Goal: Information Seeking & Learning: Learn about a topic

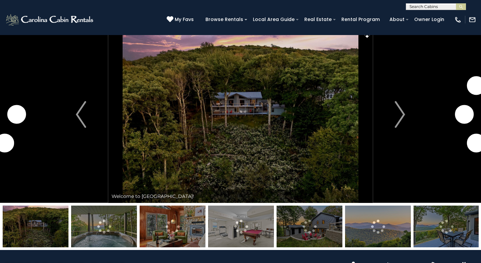
scroll to position [9, 0]
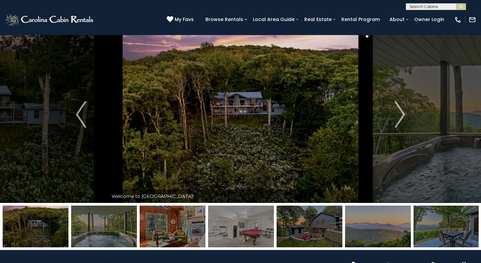
click at [229, 127] on img at bounding box center [240, 114] width 265 height 177
click at [402, 114] on img "Next" at bounding box center [400, 114] width 10 height 27
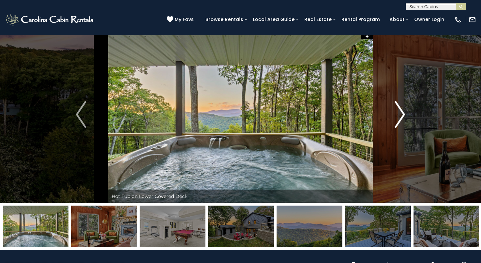
click at [401, 113] on img "Next" at bounding box center [400, 114] width 10 height 27
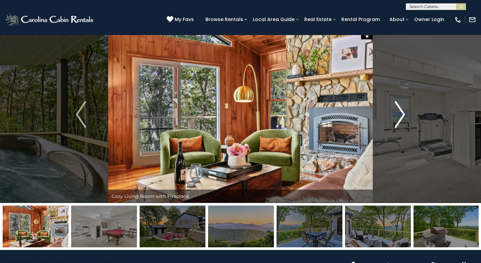
click at [401, 113] on img "Next" at bounding box center [400, 114] width 10 height 27
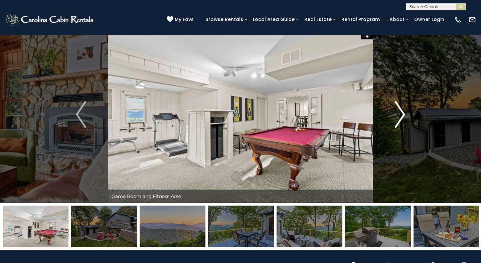
click at [401, 113] on img "Next" at bounding box center [400, 114] width 10 height 27
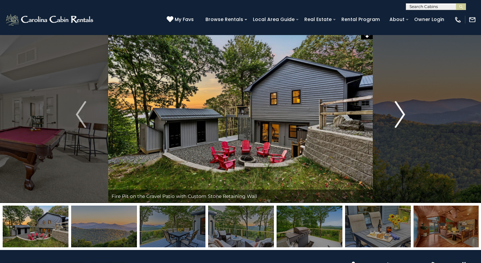
click at [401, 113] on img "Next" at bounding box center [400, 114] width 10 height 27
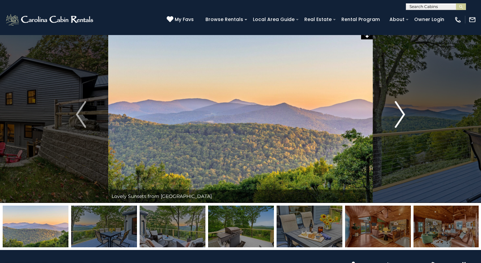
click at [401, 113] on img "Next" at bounding box center [400, 114] width 10 height 27
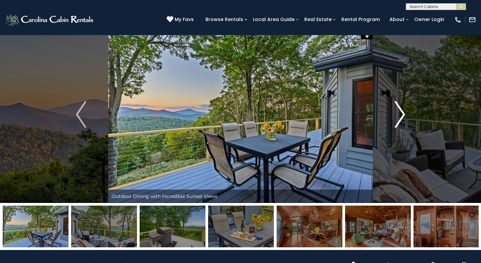
click at [401, 113] on img "Next" at bounding box center [400, 114] width 10 height 27
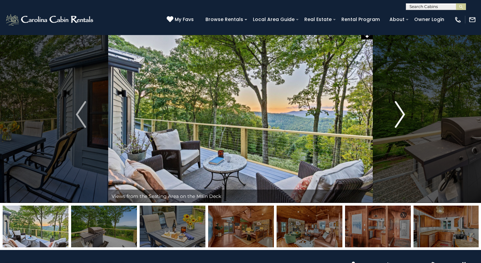
click at [401, 113] on img "Next" at bounding box center [400, 114] width 10 height 27
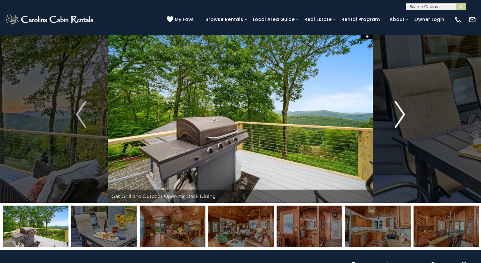
click at [401, 113] on img "Next" at bounding box center [400, 114] width 10 height 27
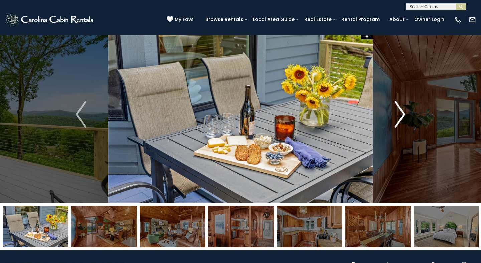
click at [401, 113] on img "Next" at bounding box center [400, 114] width 10 height 27
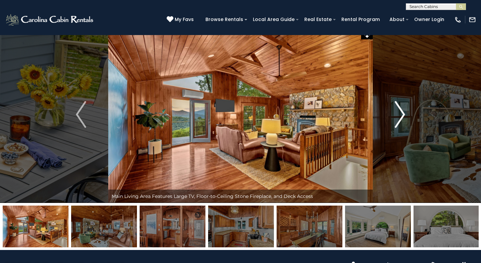
click at [401, 113] on img "Next" at bounding box center [400, 114] width 10 height 27
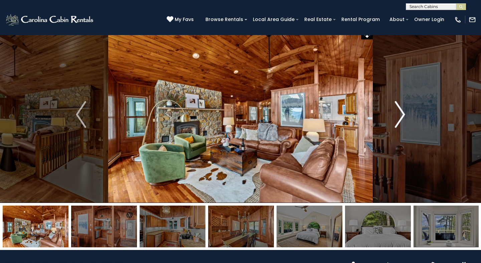
click at [401, 113] on img "Next" at bounding box center [400, 114] width 10 height 27
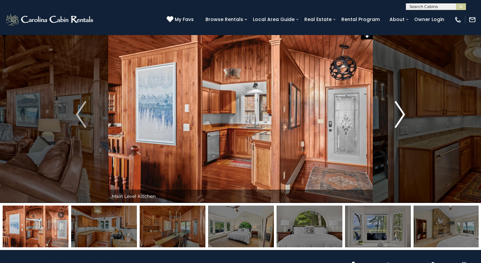
click at [401, 113] on img "Next" at bounding box center [400, 114] width 10 height 27
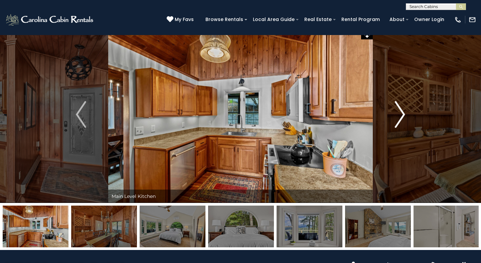
click at [401, 113] on img "Next" at bounding box center [400, 114] width 10 height 27
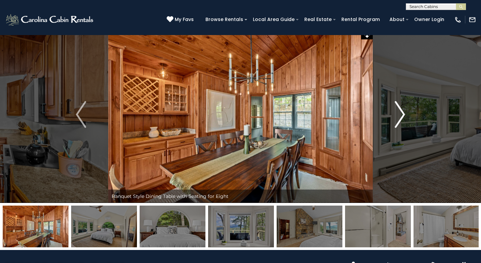
click at [401, 113] on img "Next" at bounding box center [400, 114] width 10 height 27
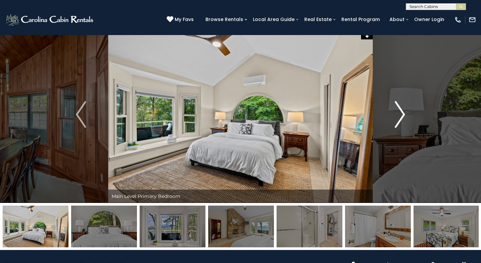
click at [401, 113] on img "Next" at bounding box center [400, 114] width 10 height 27
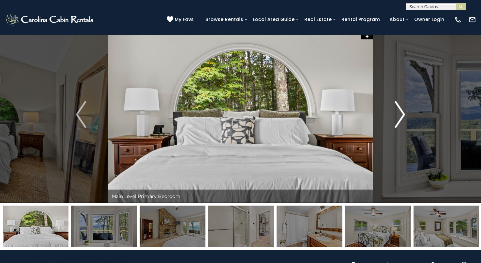
click at [401, 113] on img "Next" at bounding box center [400, 114] width 10 height 27
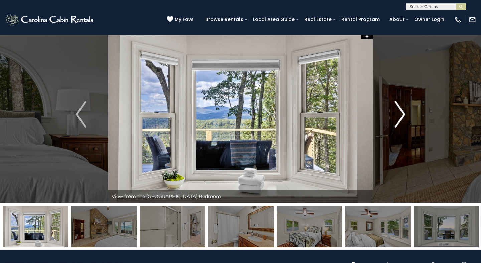
click at [401, 113] on img "Next" at bounding box center [400, 114] width 10 height 27
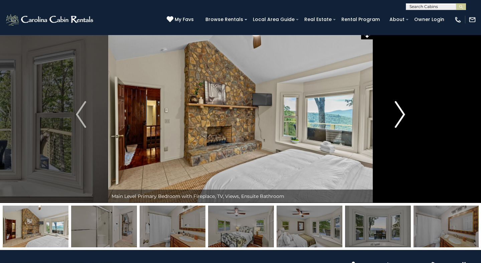
click at [401, 113] on img "Next" at bounding box center [400, 114] width 10 height 27
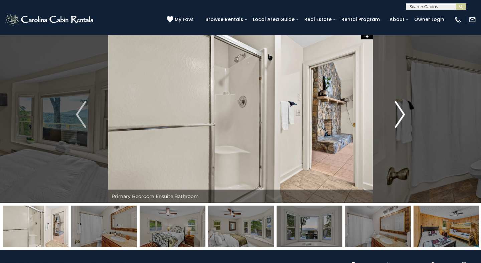
click at [401, 113] on img "Next" at bounding box center [400, 114] width 10 height 27
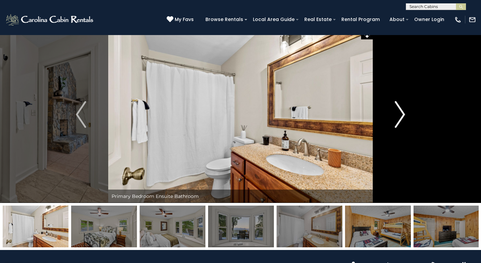
click at [401, 113] on img "Next" at bounding box center [400, 114] width 10 height 27
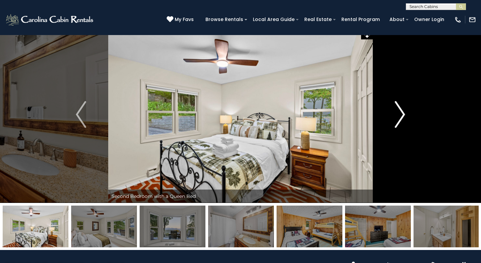
click at [401, 113] on img "Next" at bounding box center [400, 114] width 10 height 27
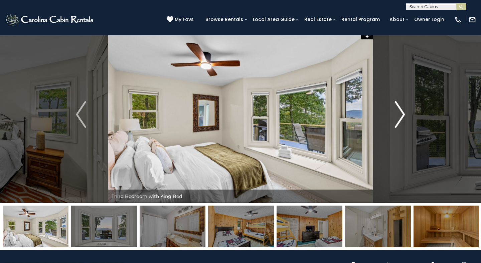
click at [401, 113] on img "Next" at bounding box center [400, 114] width 10 height 27
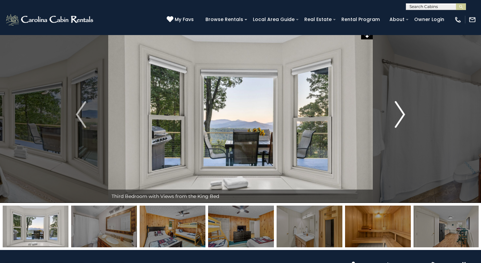
click at [401, 113] on img "Next" at bounding box center [400, 114] width 10 height 27
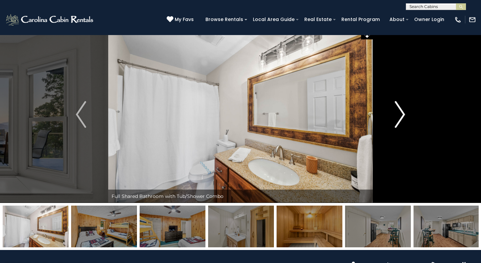
click at [401, 113] on img "Next" at bounding box center [400, 114] width 10 height 27
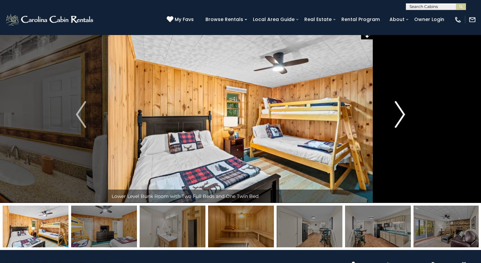
click at [401, 113] on img "Next" at bounding box center [400, 114] width 10 height 27
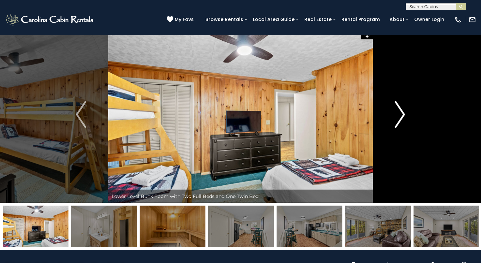
click at [401, 113] on img "Next" at bounding box center [400, 114] width 10 height 27
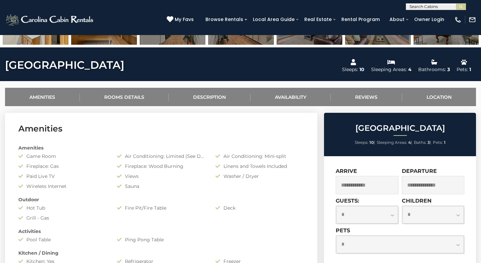
scroll to position [0, 0]
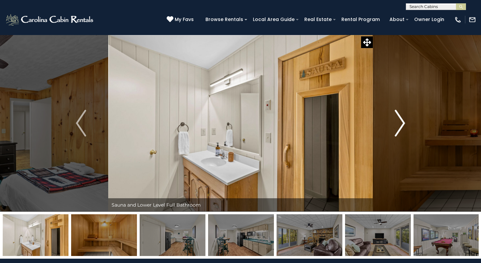
click at [400, 130] on img "Next" at bounding box center [400, 123] width 10 height 27
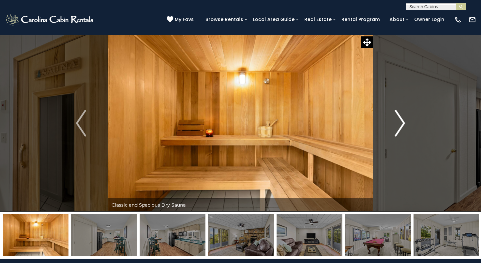
click at [400, 130] on img "Next" at bounding box center [400, 123] width 10 height 27
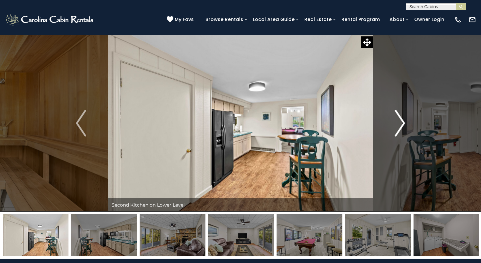
click at [400, 130] on img "Next" at bounding box center [400, 123] width 10 height 27
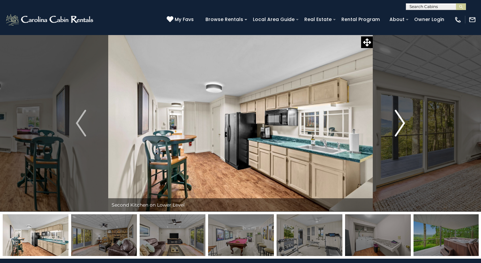
click at [400, 130] on img "Next" at bounding box center [400, 123] width 10 height 27
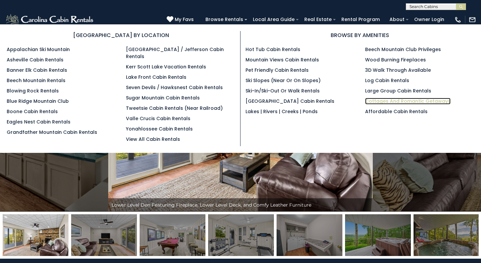
click at [373, 101] on link "Cottages and Romantic Getaways" at bounding box center [408, 101] width 86 height 7
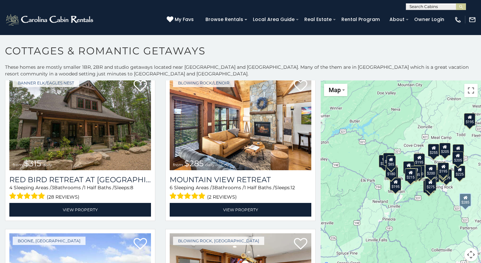
scroll to position [26, 0]
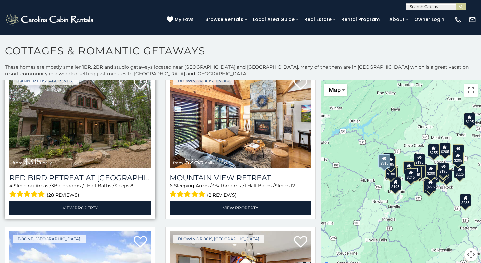
click at [86, 139] on img at bounding box center [80, 121] width 142 height 95
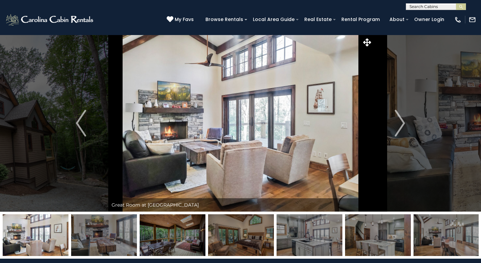
click at [168, 236] on img at bounding box center [173, 236] width 66 height 42
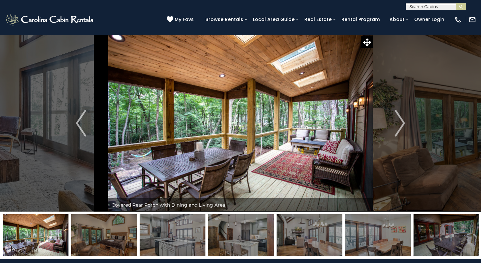
click at [169, 236] on img at bounding box center [173, 236] width 66 height 42
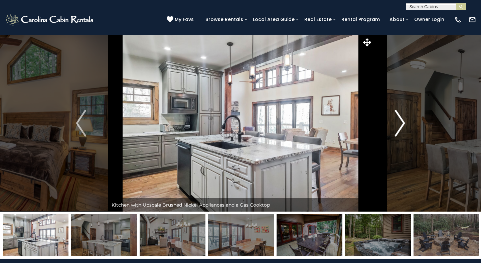
click at [403, 121] on img "Next" at bounding box center [400, 123] width 10 height 27
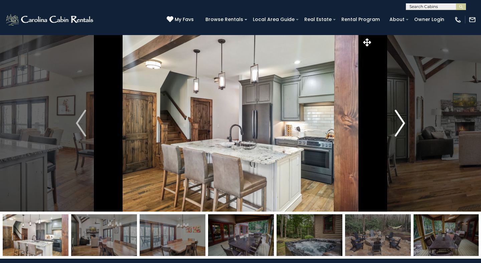
click at [403, 121] on img "Next" at bounding box center [400, 123] width 10 height 27
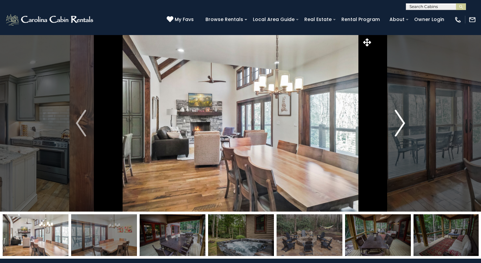
click at [403, 121] on img "Next" at bounding box center [400, 123] width 10 height 27
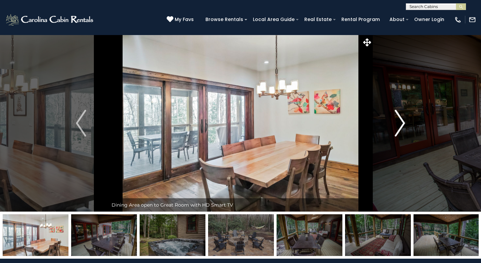
click at [403, 121] on img "Next" at bounding box center [400, 123] width 10 height 27
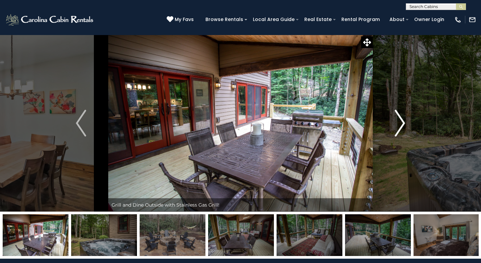
click at [403, 121] on img "Next" at bounding box center [400, 123] width 10 height 27
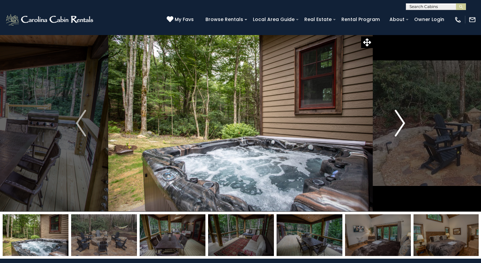
click at [403, 121] on img "Next" at bounding box center [400, 123] width 10 height 27
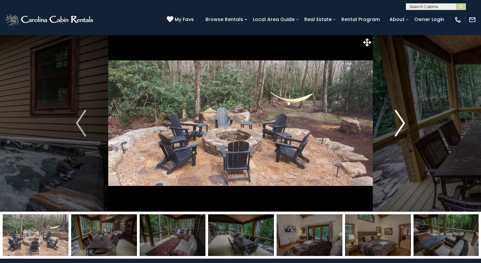
click at [403, 121] on img "Next" at bounding box center [400, 123] width 10 height 27
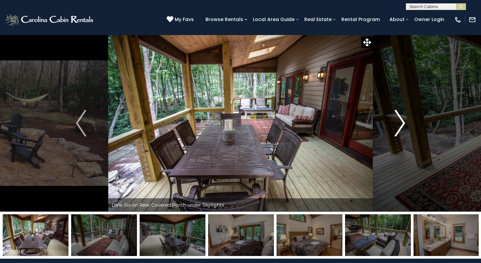
click at [403, 121] on img "Next" at bounding box center [400, 123] width 10 height 27
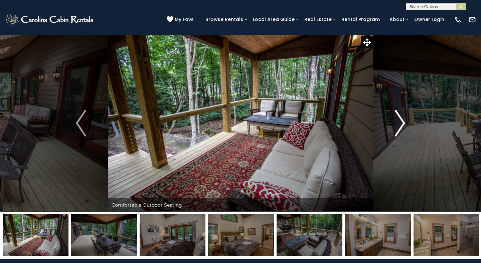
click at [403, 121] on img "Next" at bounding box center [400, 123] width 10 height 27
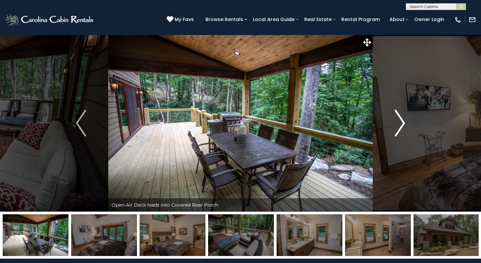
click at [403, 121] on img "Next" at bounding box center [400, 123] width 10 height 27
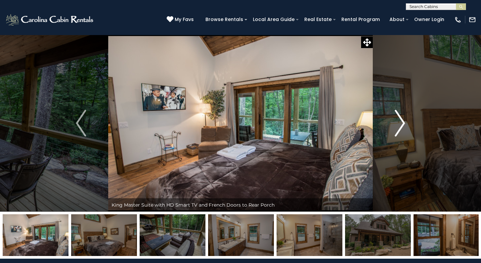
click at [403, 121] on img "Next" at bounding box center [400, 123] width 10 height 27
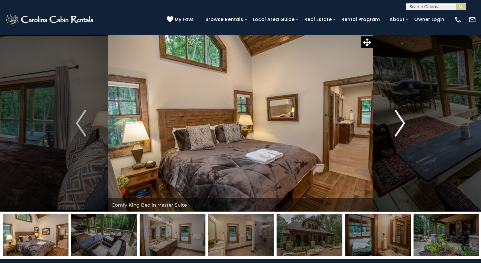
click at [403, 121] on img "Next" at bounding box center [400, 123] width 10 height 27
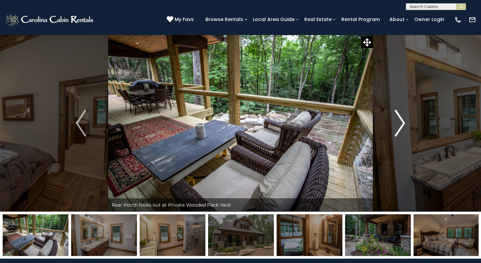
click at [403, 121] on img "Next" at bounding box center [400, 123] width 10 height 27
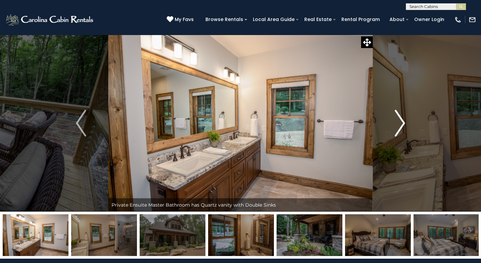
click at [403, 121] on img "Next" at bounding box center [400, 123] width 10 height 27
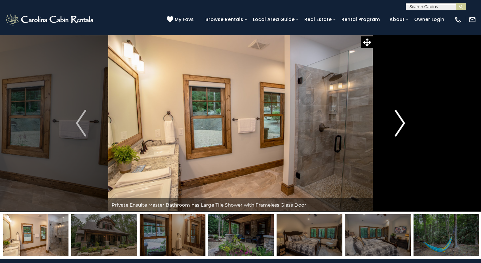
click at [403, 121] on img "Next" at bounding box center [400, 123] width 10 height 27
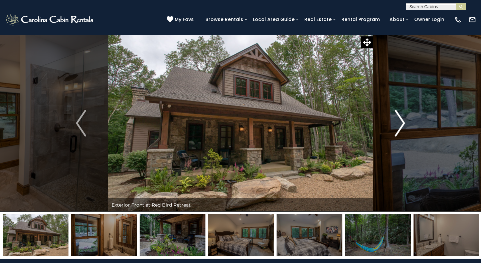
click at [403, 121] on img "Next" at bounding box center [400, 123] width 10 height 27
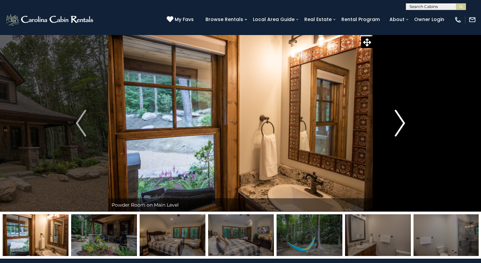
click at [403, 121] on img "Next" at bounding box center [400, 123] width 10 height 27
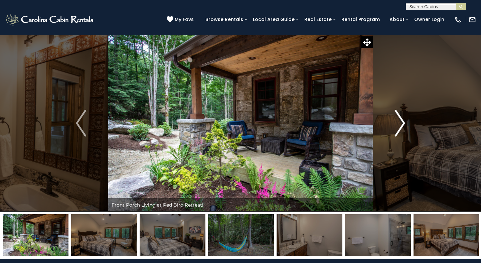
click at [403, 121] on img "Next" at bounding box center [400, 123] width 10 height 27
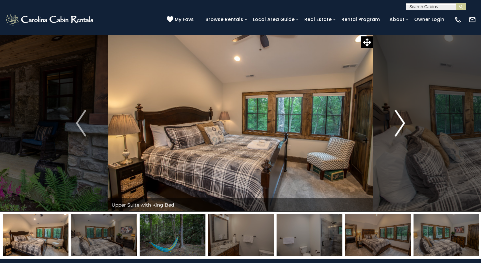
click at [403, 121] on img "Next" at bounding box center [400, 123] width 10 height 27
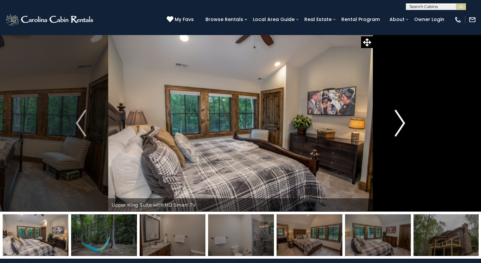
click at [403, 121] on img "Next" at bounding box center [400, 123] width 10 height 27
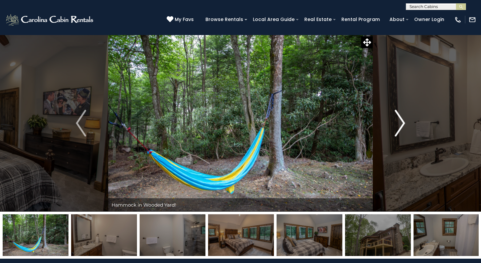
click at [403, 121] on img "Next" at bounding box center [400, 123] width 10 height 27
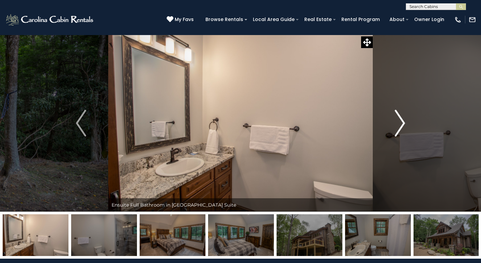
click at [403, 121] on img "Next" at bounding box center [400, 123] width 10 height 27
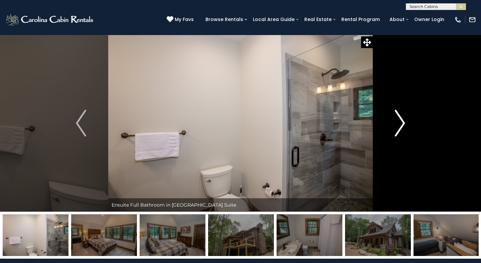
click at [403, 121] on img "Next" at bounding box center [400, 123] width 10 height 27
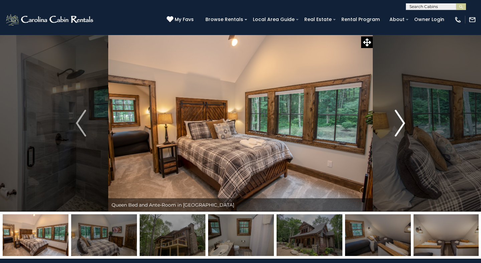
click at [403, 121] on img "Next" at bounding box center [400, 123] width 10 height 27
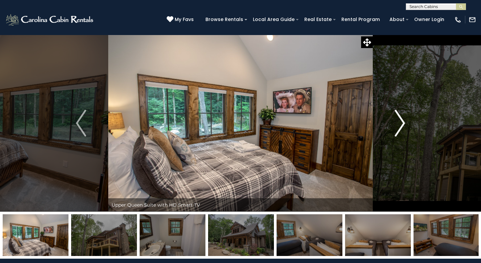
click at [403, 121] on img "Next" at bounding box center [400, 123] width 10 height 27
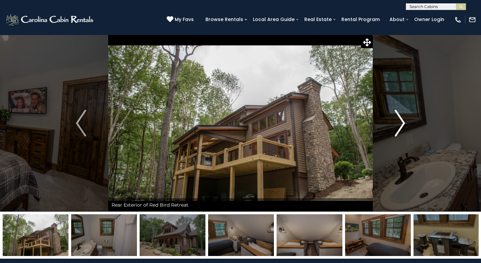
click at [403, 121] on img "Next" at bounding box center [400, 123] width 10 height 27
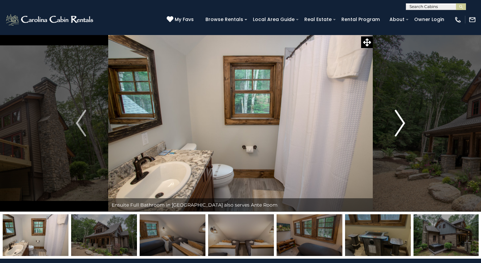
click at [403, 121] on img "Next" at bounding box center [400, 123] width 10 height 27
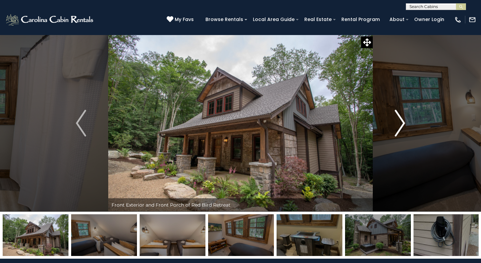
click at [403, 121] on img "Next" at bounding box center [400, 123] width 10 height 27
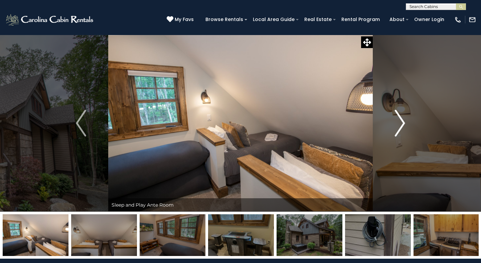
click at [403, 121] on img "Next" at bounding box center [400, 123] width 10 height 27
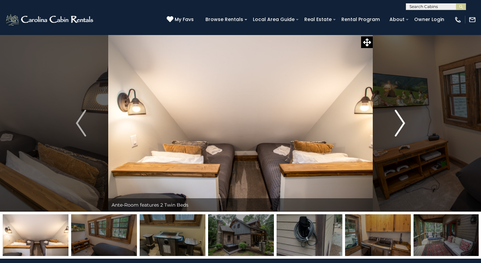
click at [403, 121] on img "Next" at bounding box center [400, 123] width 10 height 27
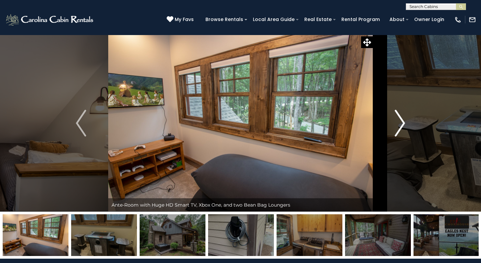
click at [403, 121] on img "Next" at bounding box center [400, 123] width 10 height 27
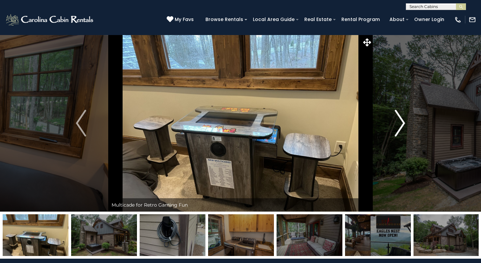
click at [403, 121] on img "Next" at bounding box center [400, 123] width 10 height 27
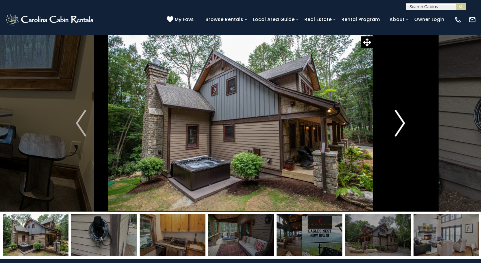
click at [403, 121] on img "Next" at bounding box center [400, 123] width 10 height 27
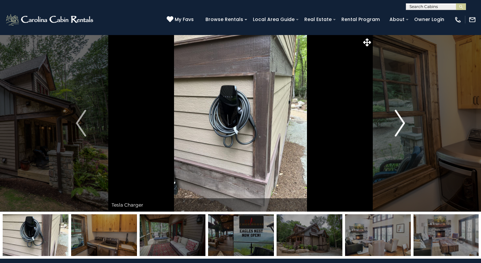
click at [403, 121] on img "Next" at bounding box center [400, 123] width 10 height 27
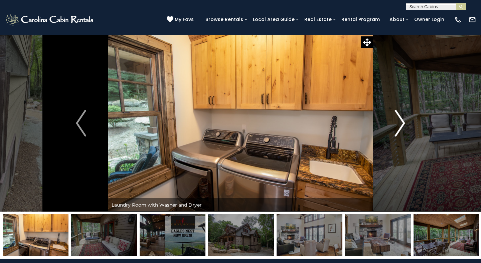
click at [403, 121] on img "Next" at bounding box center [400, 123] width 10 height 27
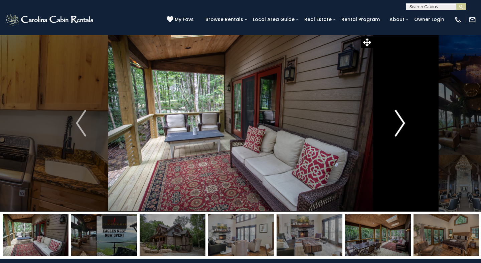
click at [403, 121] on img "Next" at bounding box center [400, 123] width 10 height 27
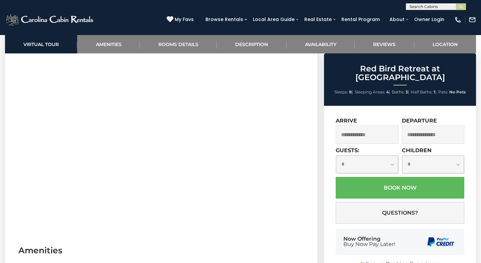
scroll to position [332, 0]
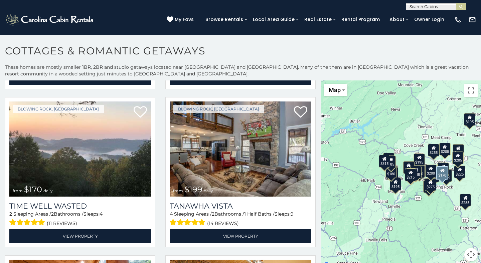
scroll to position [320, 0]
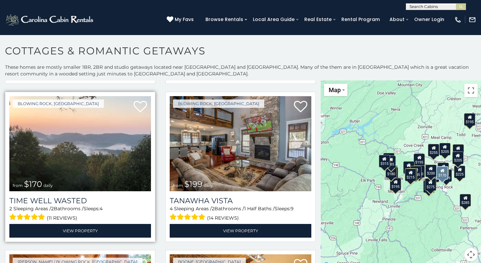
click at [71, 156] on img at bounding box center [80, 143] width 142 height 95
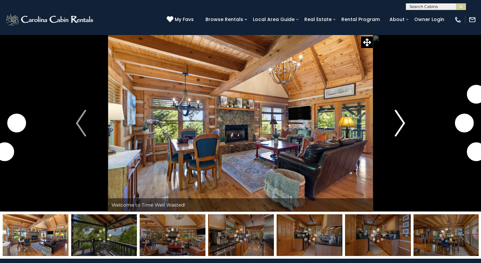
click at [401, 122] on img "Next" at bounding box center [400, 123] width 10 height 27
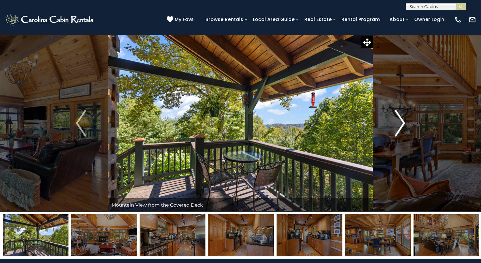
click at [401, 122] on img "Next" at bounding box center [400, 123] width 10 height 27
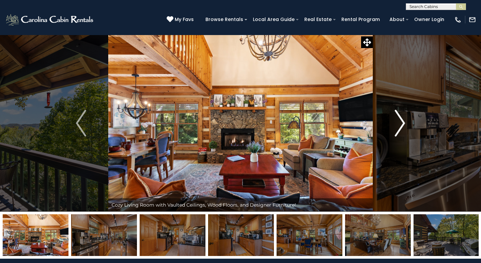
click at [401, 122] on img "Next" at bounding box center [400, 123] width 10 height 27
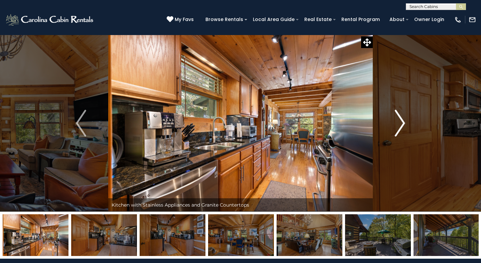
click at [401, 122] on img "Next" at bounding box center [400, 123] width 10 height 27
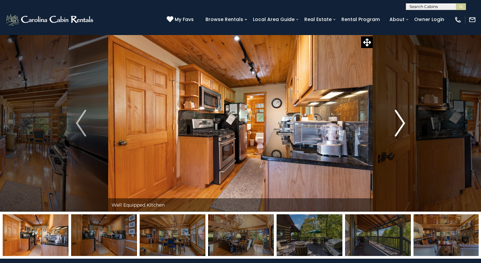
click at [401, 122] on img "Next" at bounding box center [400, 123] width 10 height 27
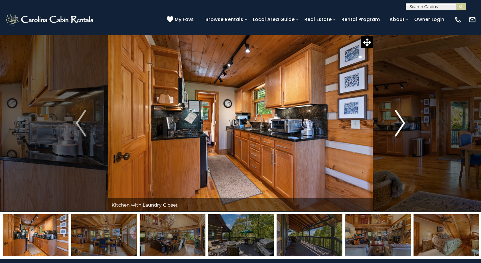
click at [401, 122] on img "Next" at bounding box center [400, 123] width 10 height 27
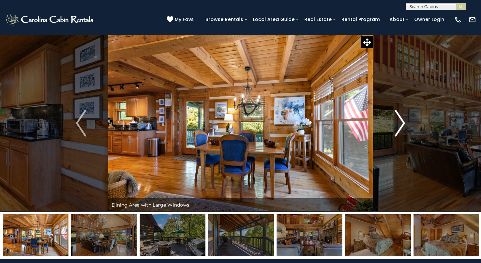
click at [401, 122] on img "Next" at bounding box center [400, 123] width 10 height 27
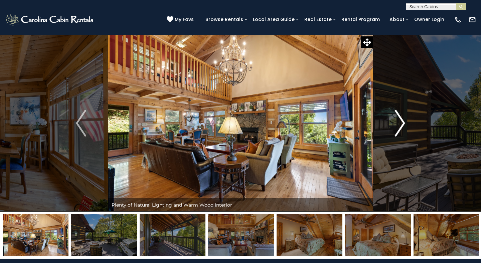
click at [401, 122] on img "Next" at bounding box center [400, 123] width 10 height 27
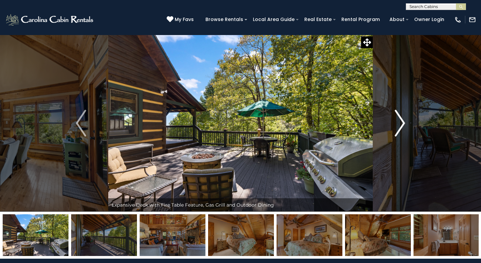
click at [401, 122] on img "Next" at bounding box center [400, 123] width 10 height 27
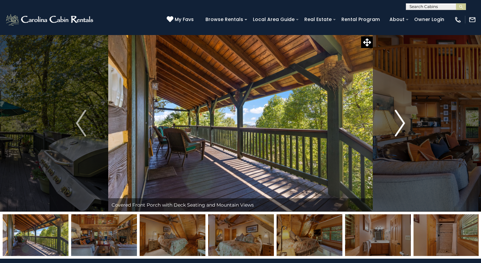
click at [401, 122] on img "Next" at bounding box center [400, 123] width 10 height 27
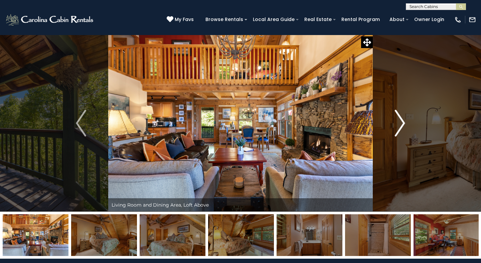
click at [401, 122] on img "Next" at bounding box center [400, 123] width 10 height 27
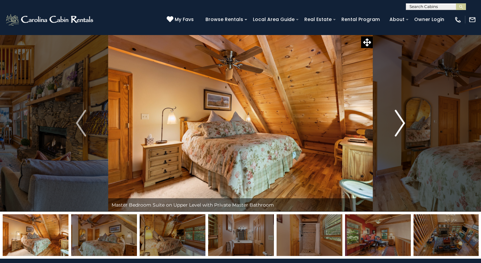
click at [401, 122] on img "Next" at bounding box center [400, 123] width 10 height 27
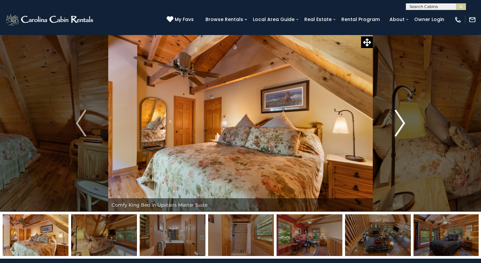
click at [401, 122] on img "Next" at bounding box center [400, 123] width 10 height 27
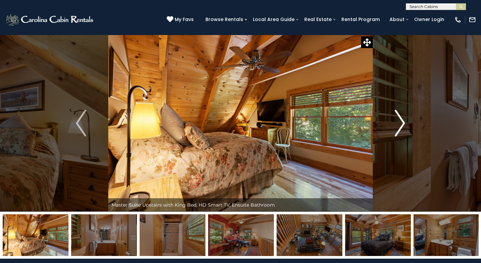
click at [401, 122] on img "Next" at bounding box center [400, 123] width 10 height 27
